Goal: Navigation & Orientation: Find specific page/section

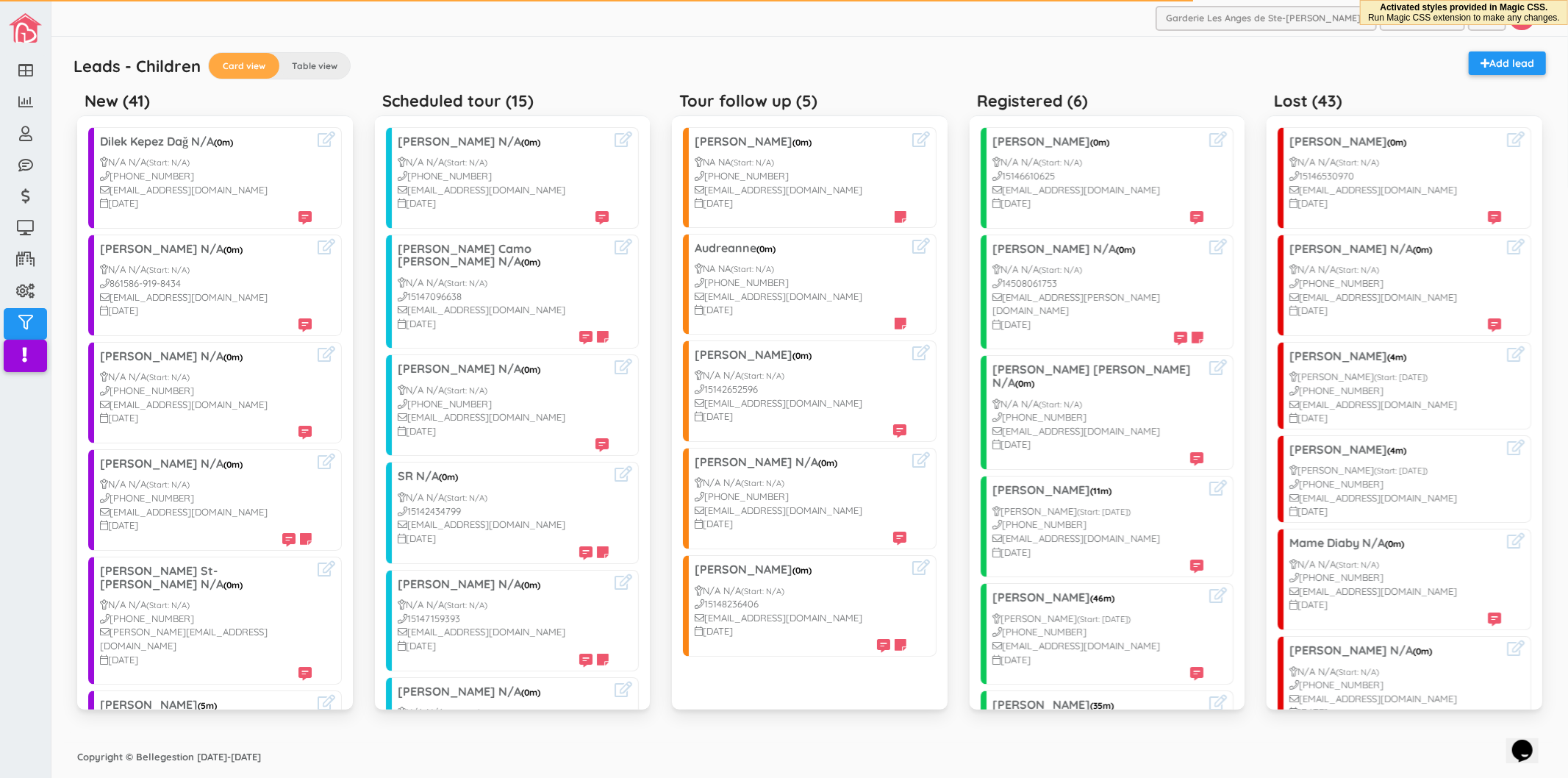
click at [601, 12] on div "Garderie Les Anges de Ste-Therese Garderie Les Anges de Ste-Therese Garderie Le…" at bounding box center [809, 18] width 1516 height 37
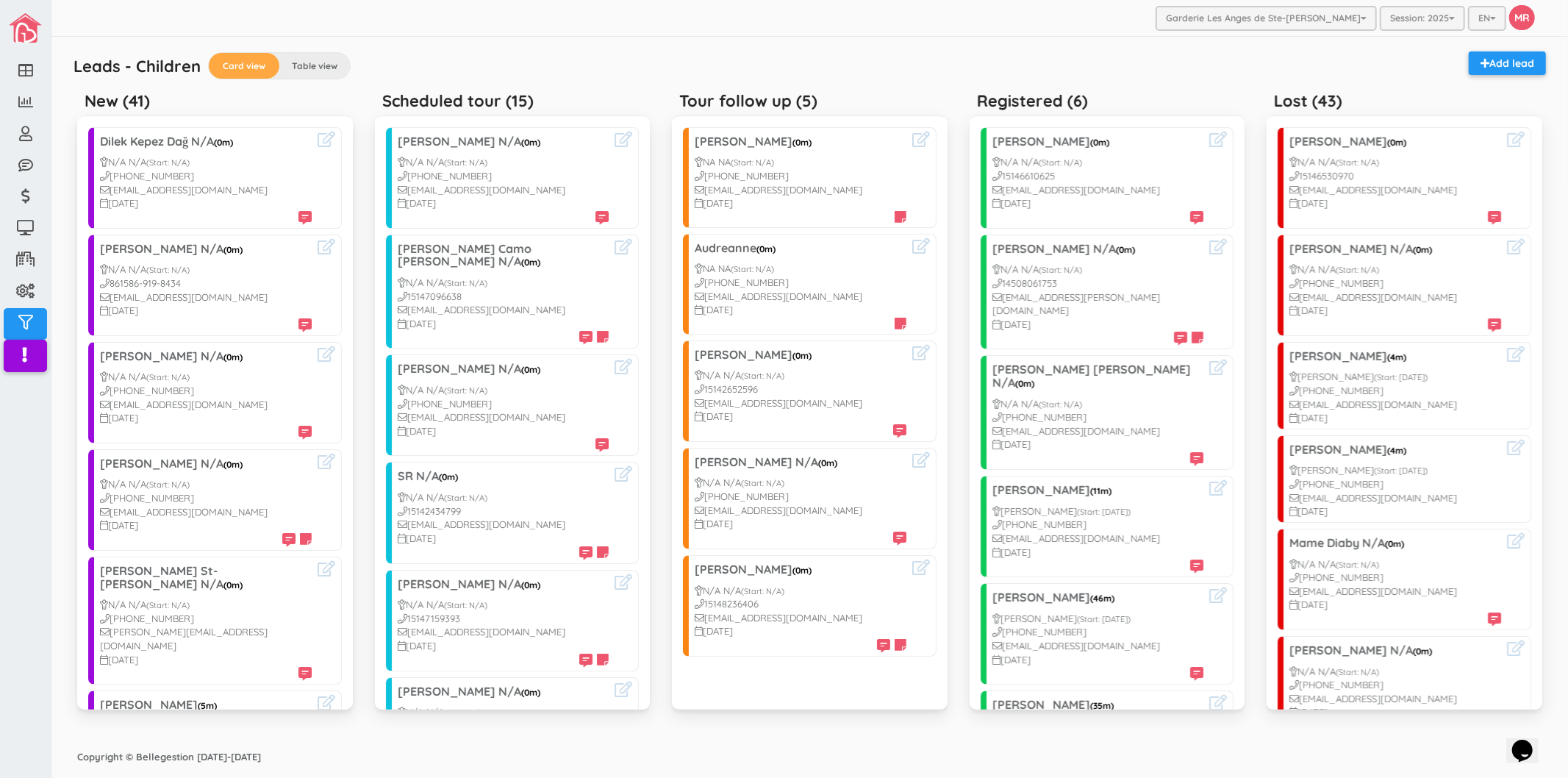
scroll to position [1353, 0]
